Goal: Task Accomplishment & Management: Manage account settings

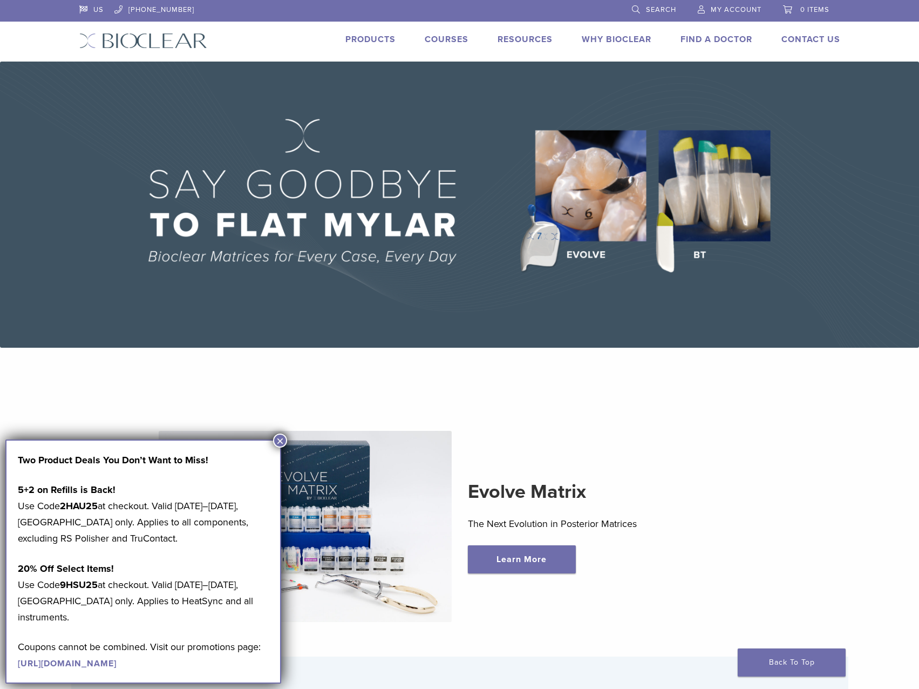
click at [746, 11] on span "My Account" at bounding box center [736, 9] width 51 height 9
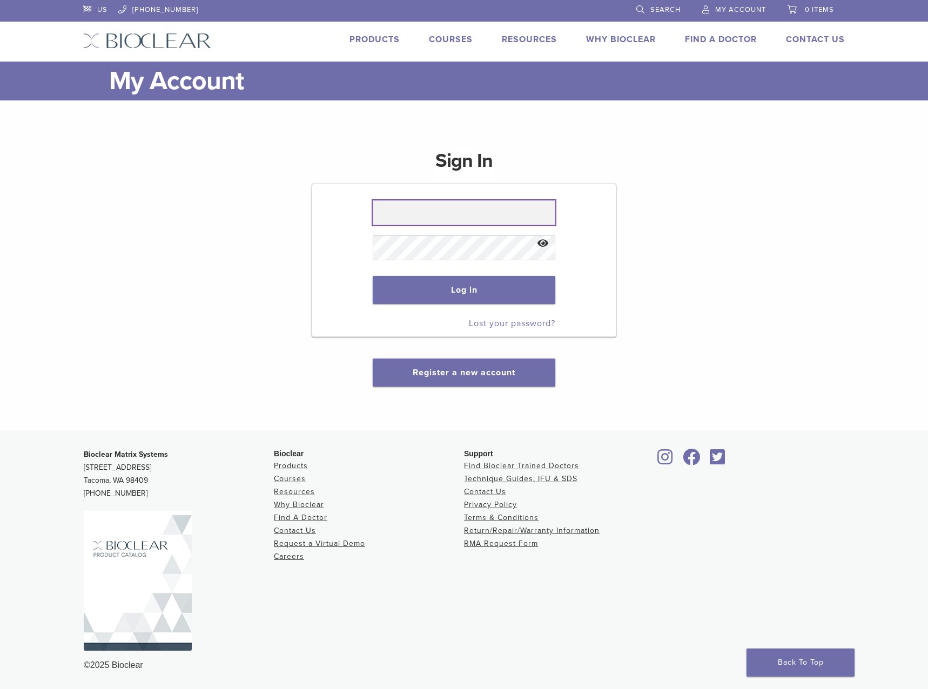
type input "**********"
click at [544, 245] on button "Show password" at bounding box center [542, 244] width 23 height 28
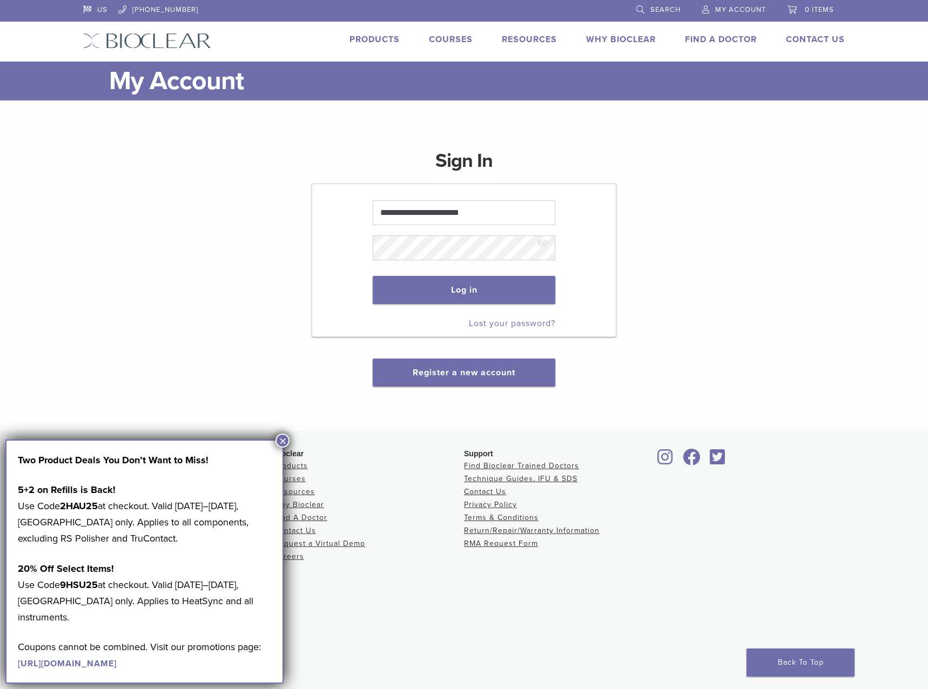
click at [512, 305] on p "Log in" at bounding box center [464, 290] width 182 height 50
click at [511, 300] on button "Log in" at bounding box center [464, 290] width 182 height 28
click at [279, 443] on button "×" at bounding box center [282, 441] width 14 height 14
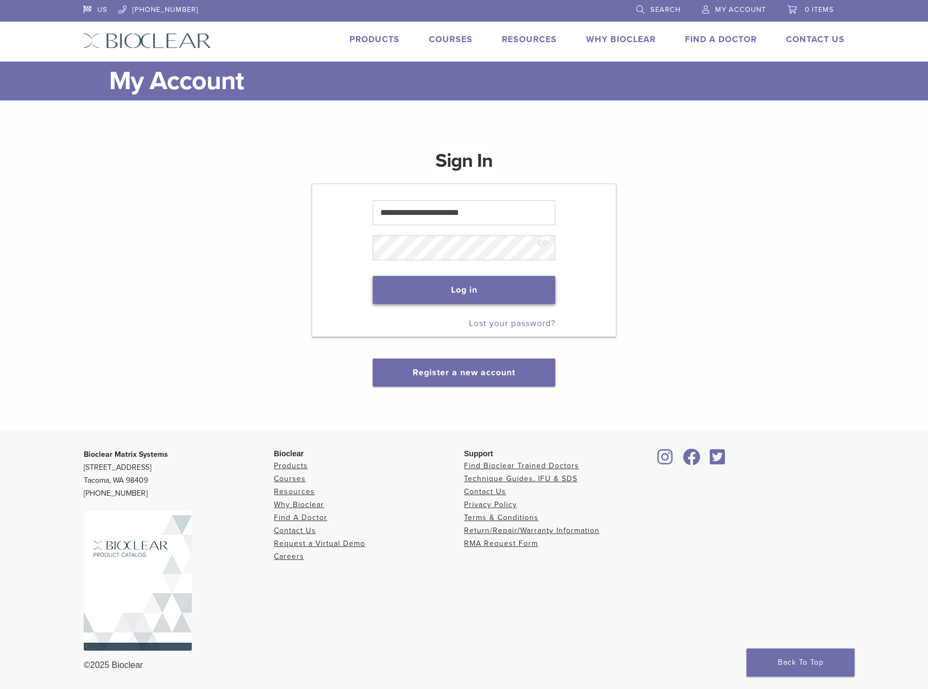
click at [416, 290] on button "Log in" at bounding box center [464, 290] width 182 height 28
